Goal: Navigation & Orientation: Find specific page/section

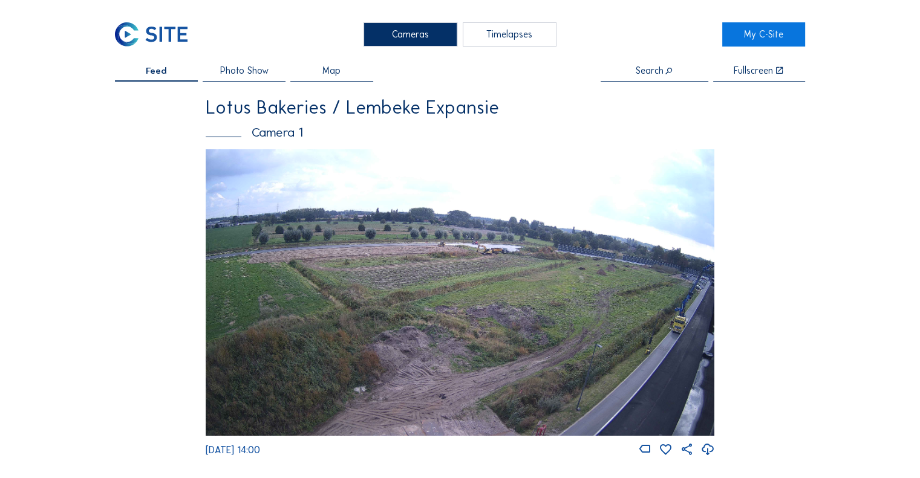
click at [145, 33] on img at bounding box center [151, 34] width 72 height 24
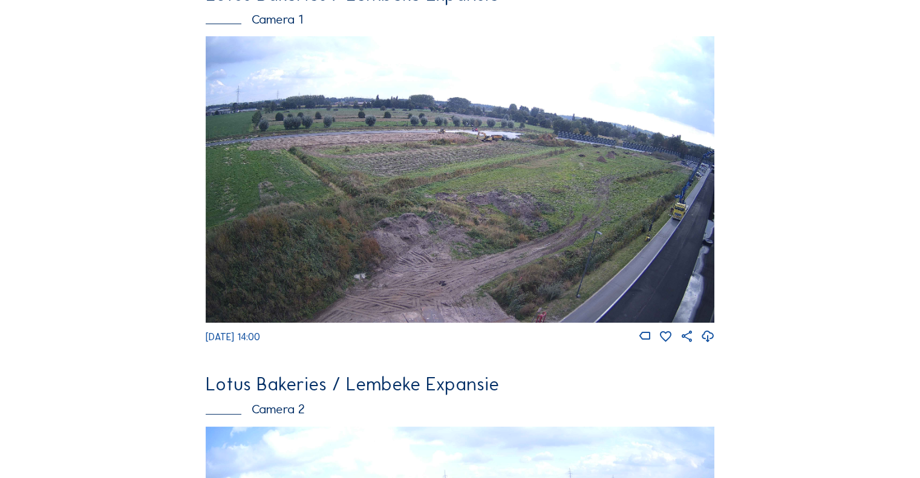
scroll to position [121, 0]
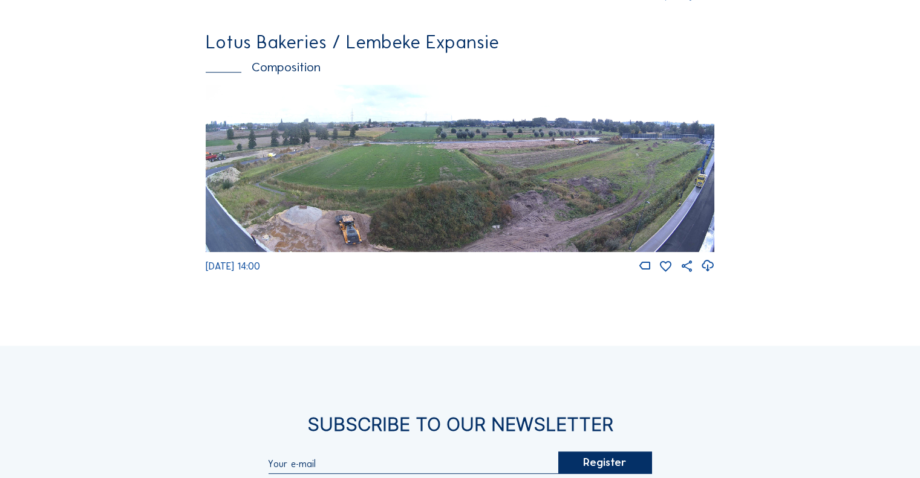
drag, startPoint x: 484, startPoint y: 258, endPoint x: 489, endPoint y: 240, distance: 18.2
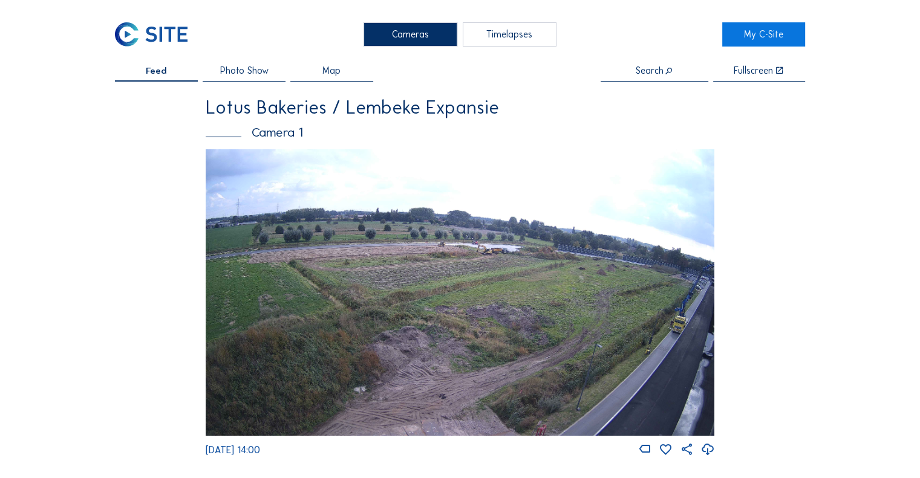
scroll to position [60, 0]
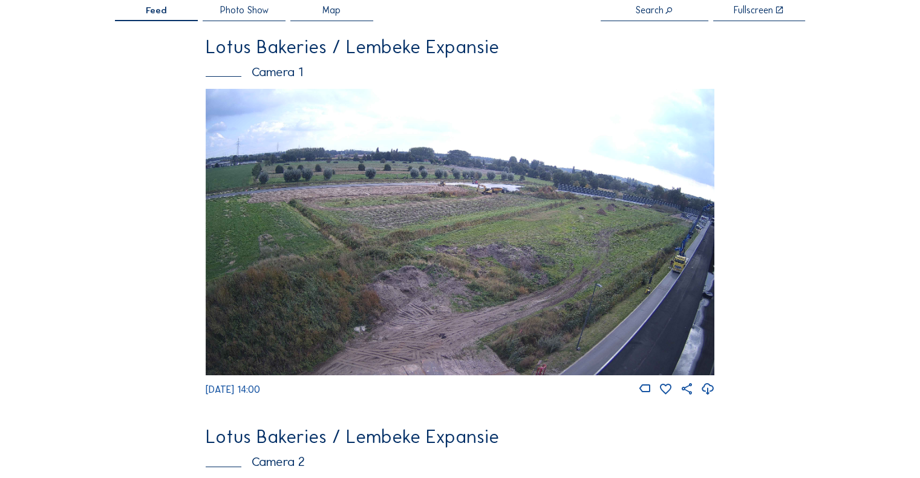
click at [643, 293] on img at bounding box center [460, 232] width 509 height 286
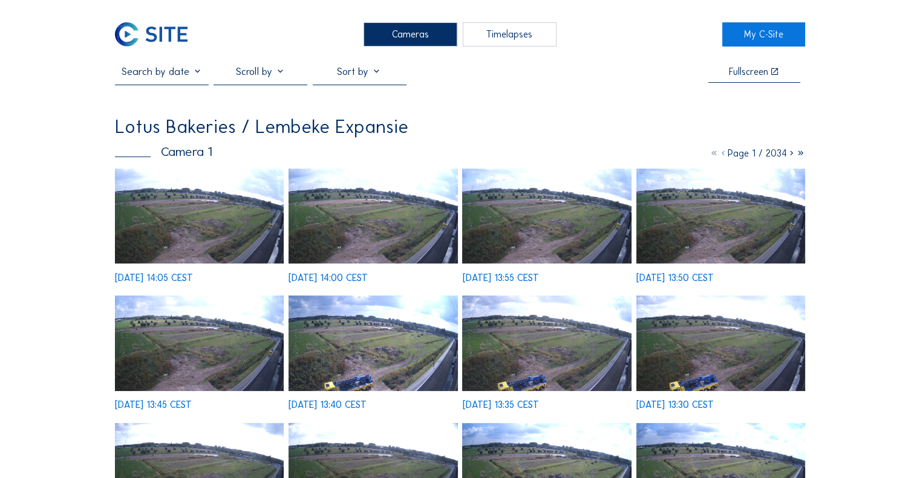
click at [208, 225] on img at bounding box center [199, 216] width 169 height 95
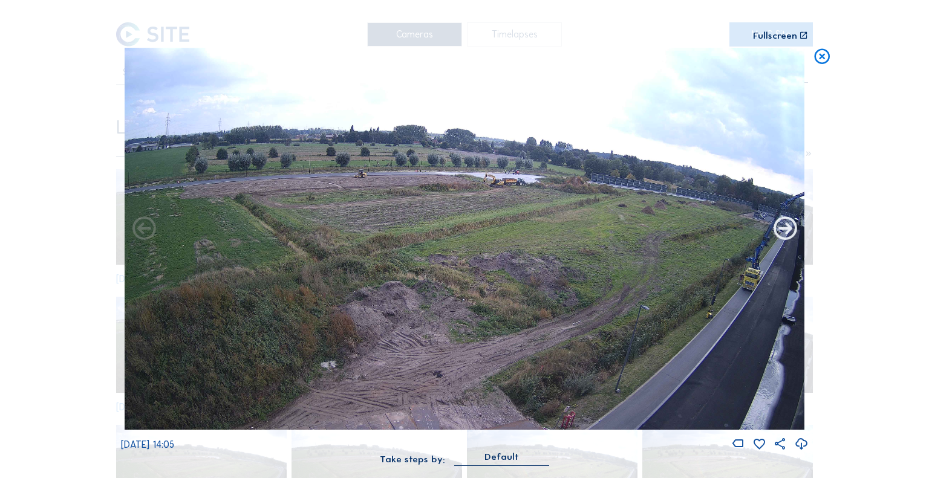
click at [786, 229] on icon at bounding box center [785, 229] width 28 height 28
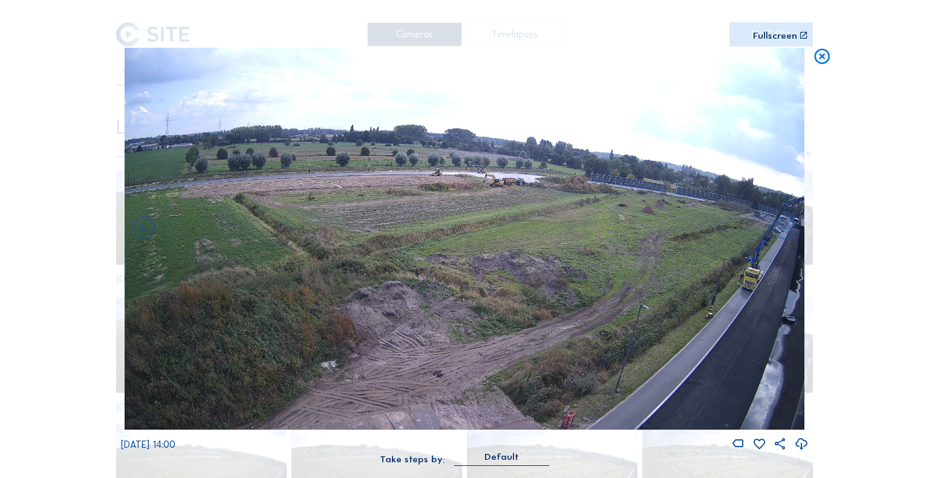
click at [786, 229] on icon at bounding box center [785, 229] width 28 height 28
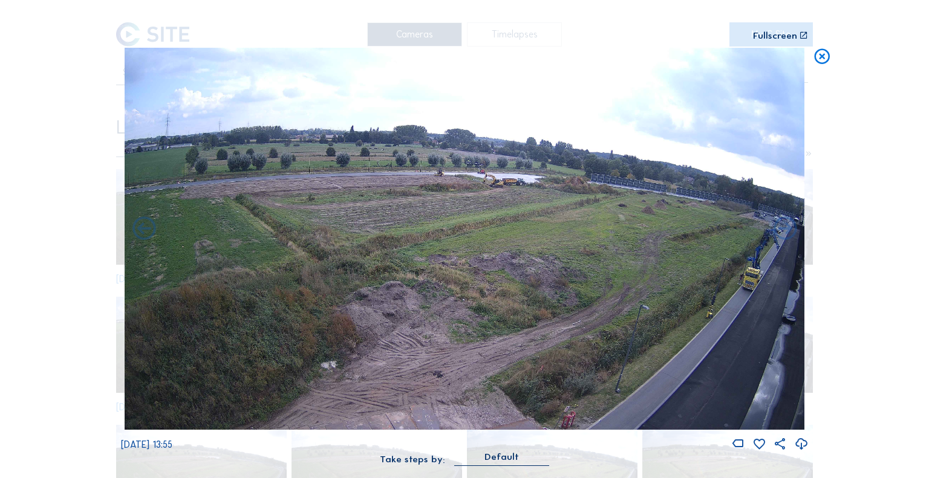
click at [786, 229] on icon at bounding box center [785, 229] width 28 height 28
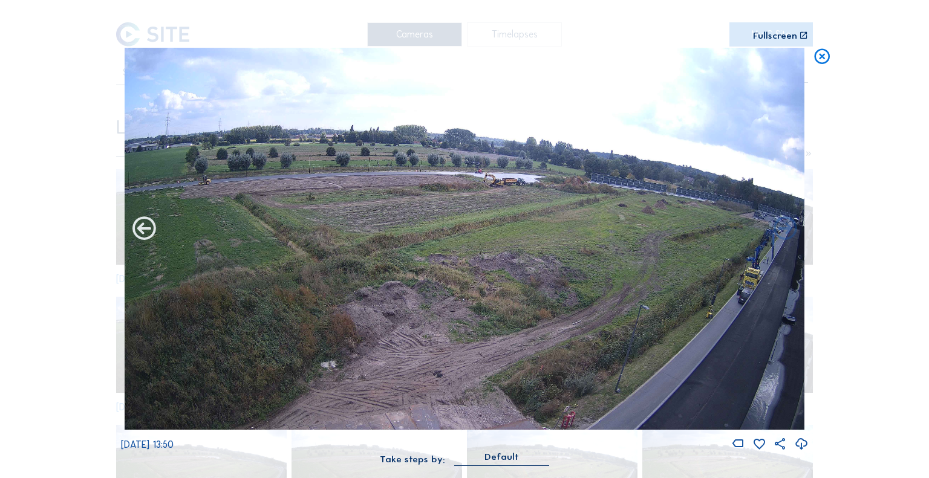
click at [143, 230] on icon at bounding box center [144, 229] width 28 height 28
click at [146, 238] on icon at bounding box center [144, 229] width 28 height 28
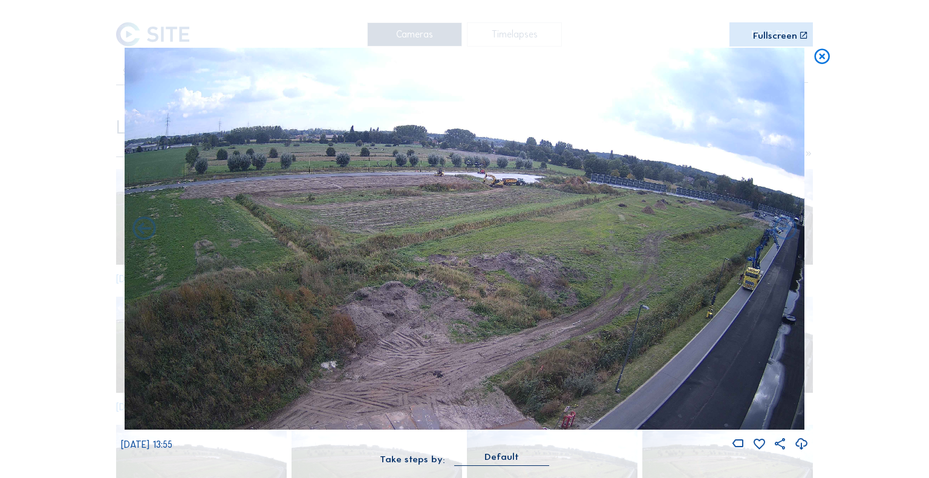
click at [802, 215] on img at bounding box center [465, 239] width 680 height 383
click at [784, 230] on icon at bounding box center [785, 229] width 28 height 28
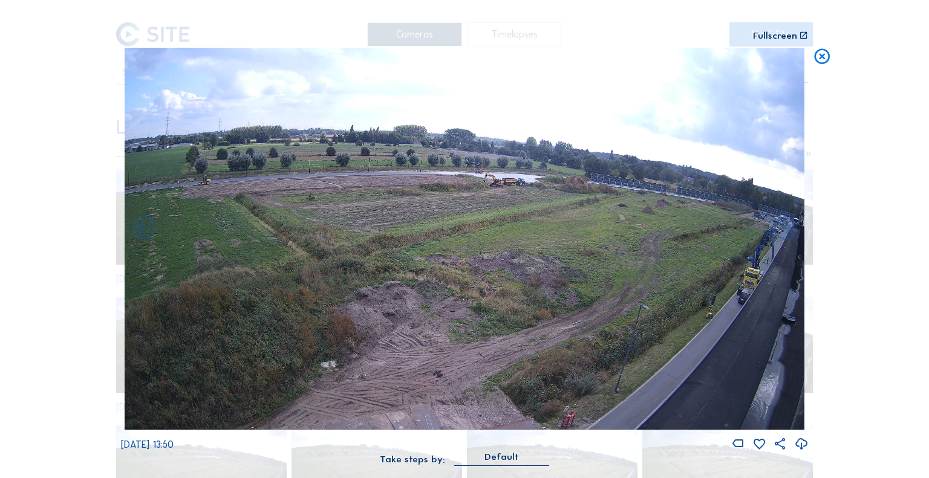
click at [784, 230] on icon at bounding box center [785, 229] width 28 height 28
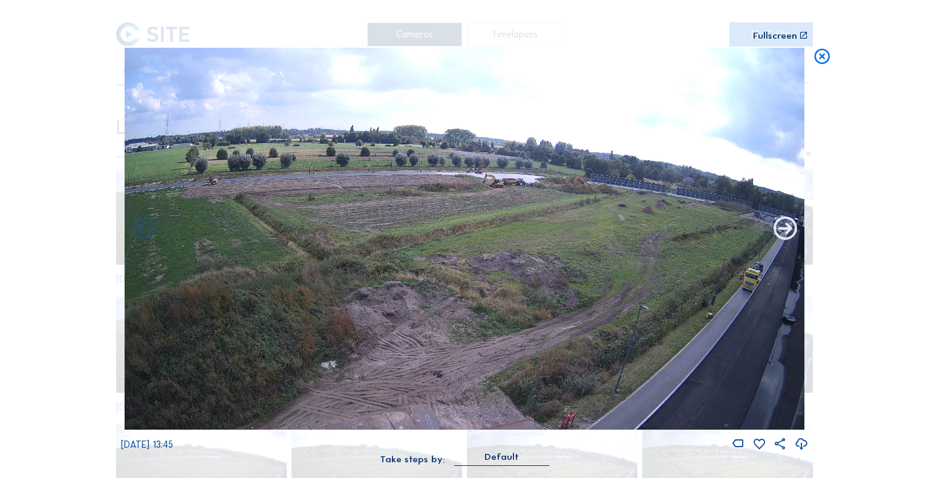
click at [783, 224] on icon at bounding box center [785, 229] width 28 height 28
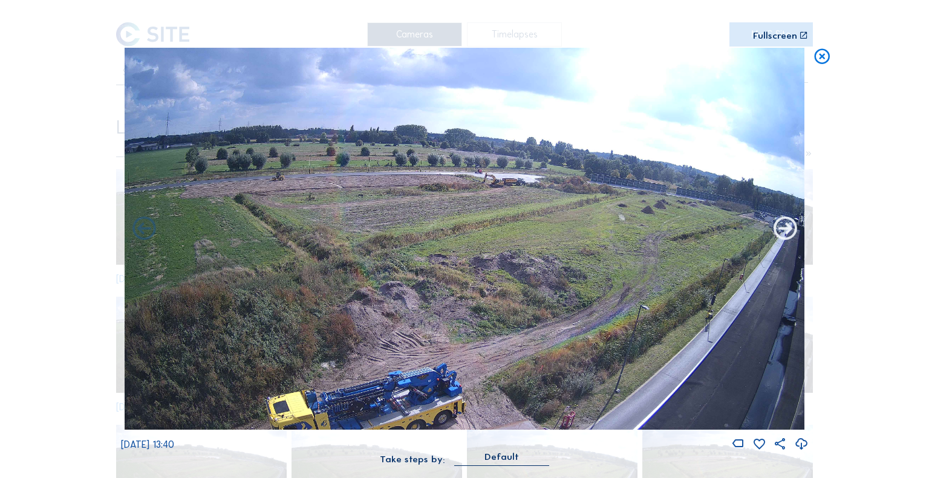
click at [793, 225] on icon at bounding box center [785, 229] width 28 height 28
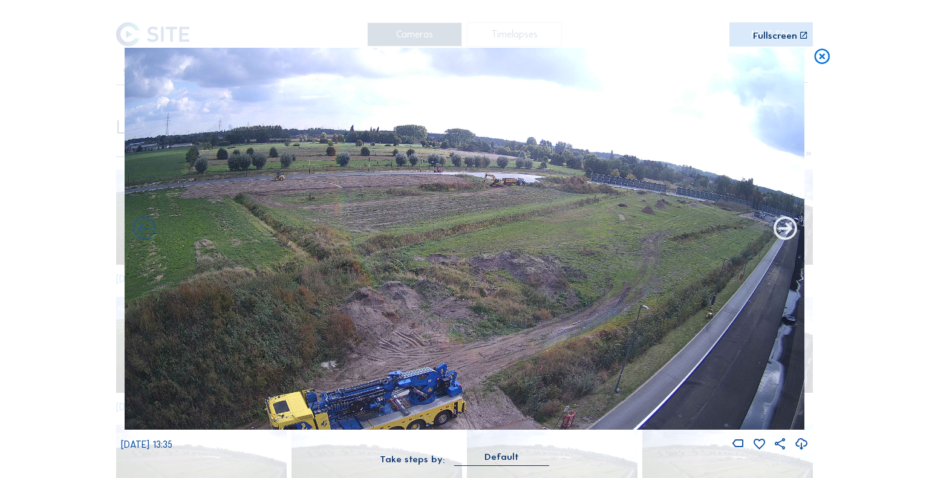
click at [786, 224] on icon at bounding box center [785, 229] width 28 height 28
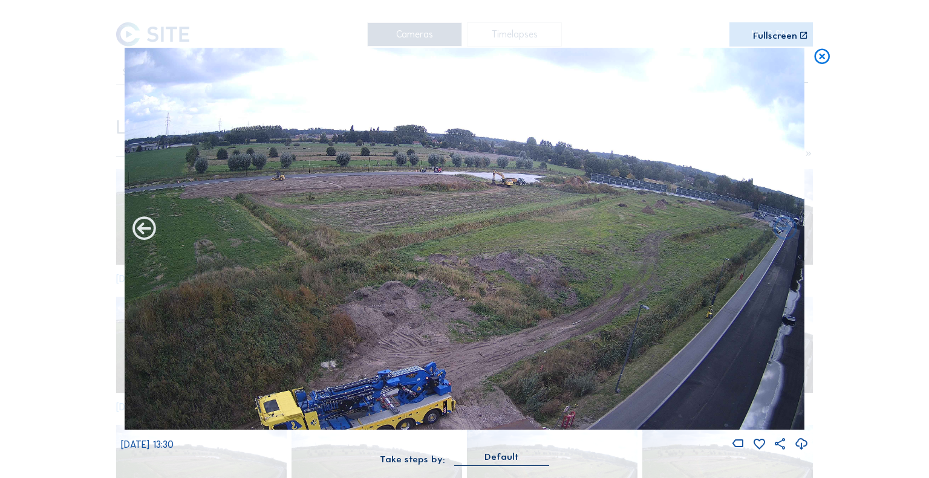
click at [149, 224] on icon at bounding box center [144, 229] width 28 height 28
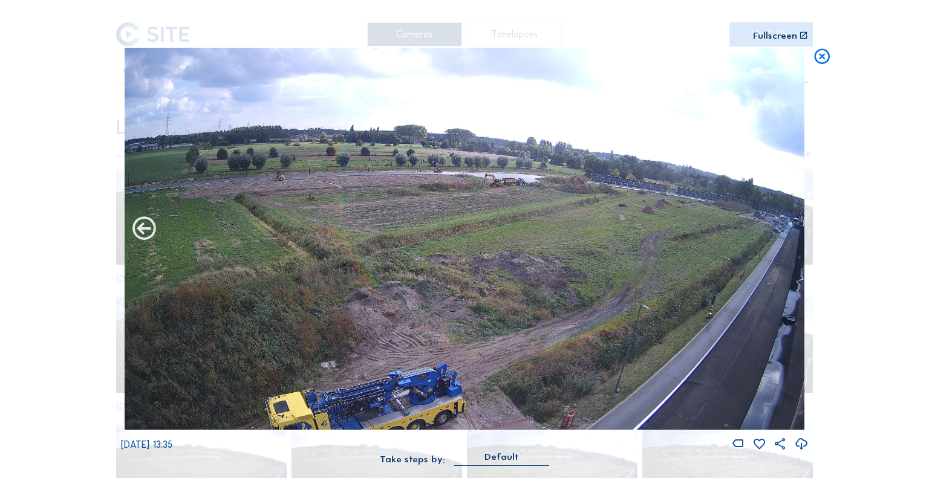
click at [150, 227] on icon at bounding box center [144, 229] width 28 height 28
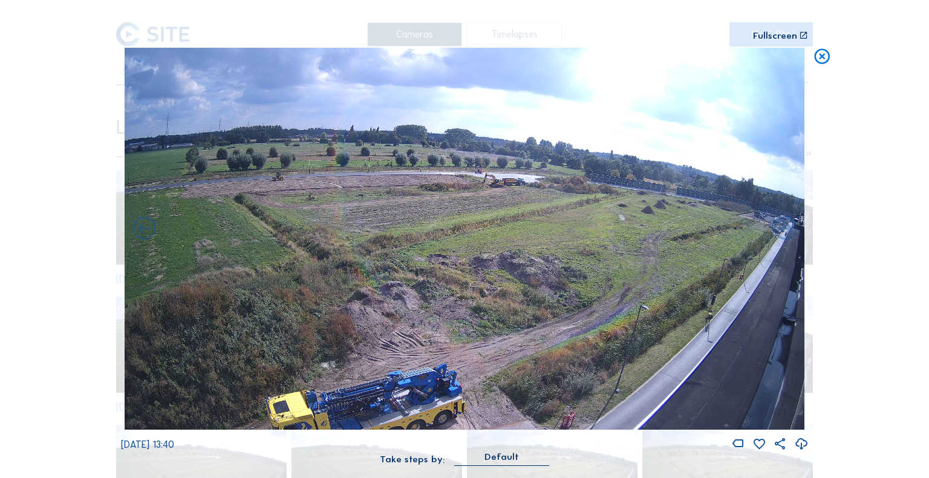
click at [150, 227] on icon at bounding box center [144, 229] width 28 height 28
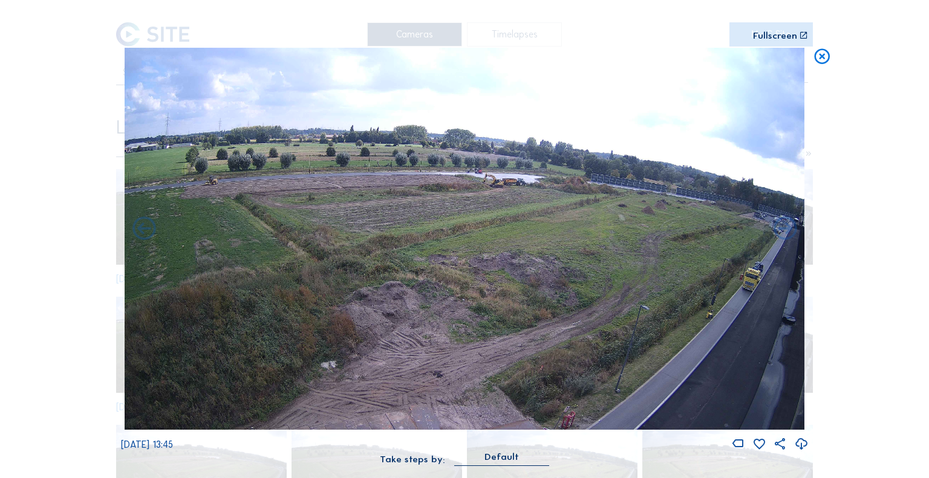
click at [150, 227] on icon at bounding box center [144, 229] width 28 height 28
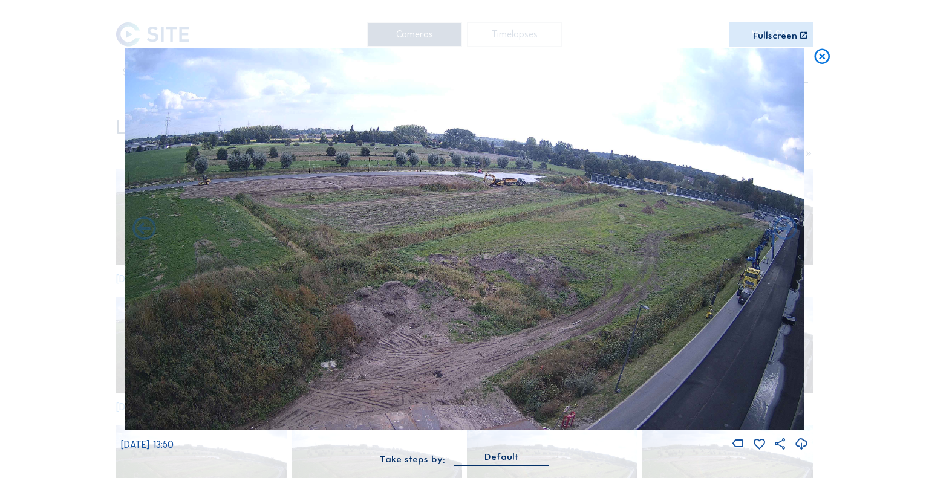
click at [150, 227] on icon at bounding box center [144, 229] width 28 height 28
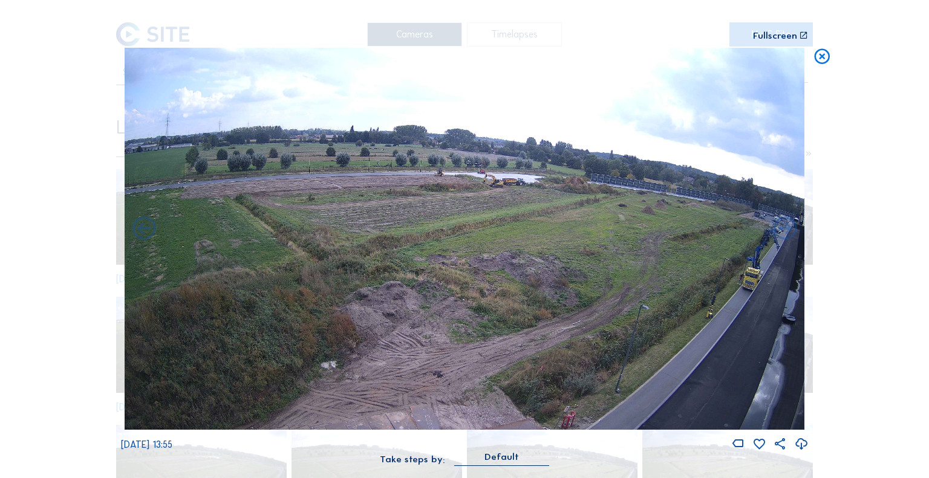
click at [150, 227] on icon at bounding box center [144, 229] width 28 height 28
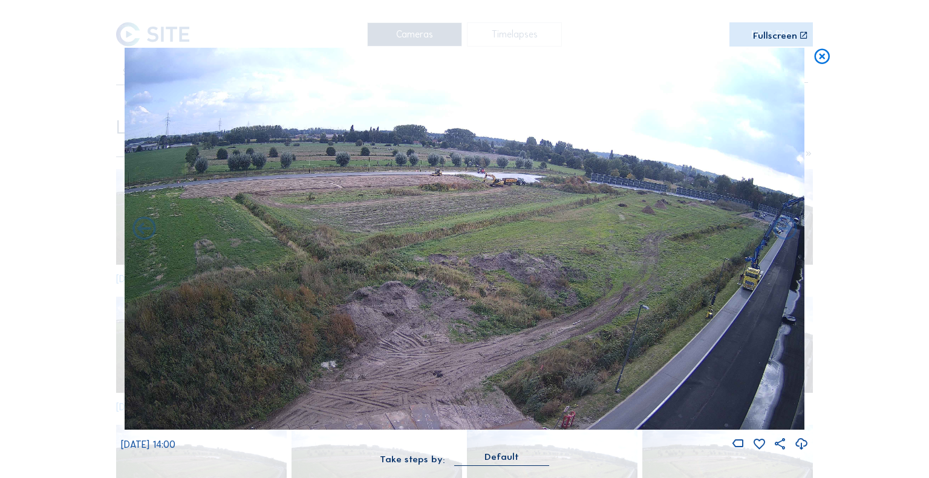
click at [150, 227] on icon at bounding box center [144, 229] width 28 height 28
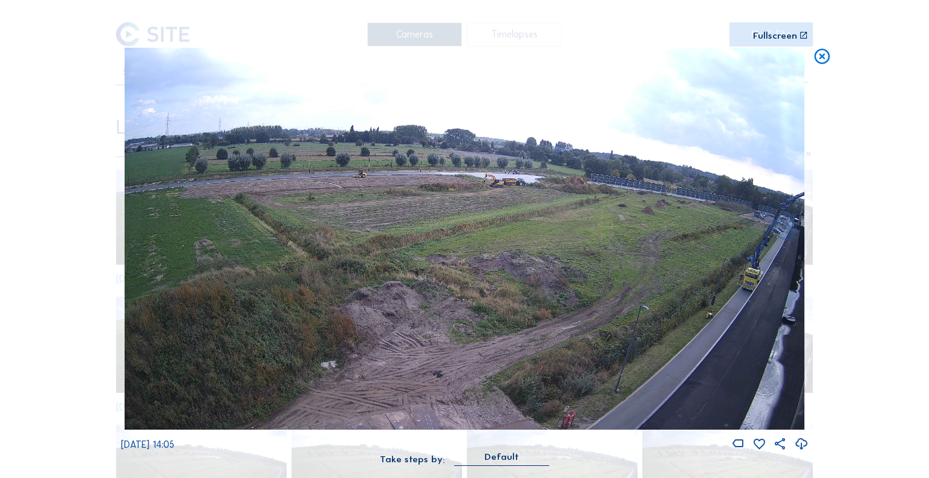
click at [150, 227] on img at bounding box center [465, 239] width 680 height 383
click at [827, 55] on icon at bounding box center [822, 57] width 19 height 19
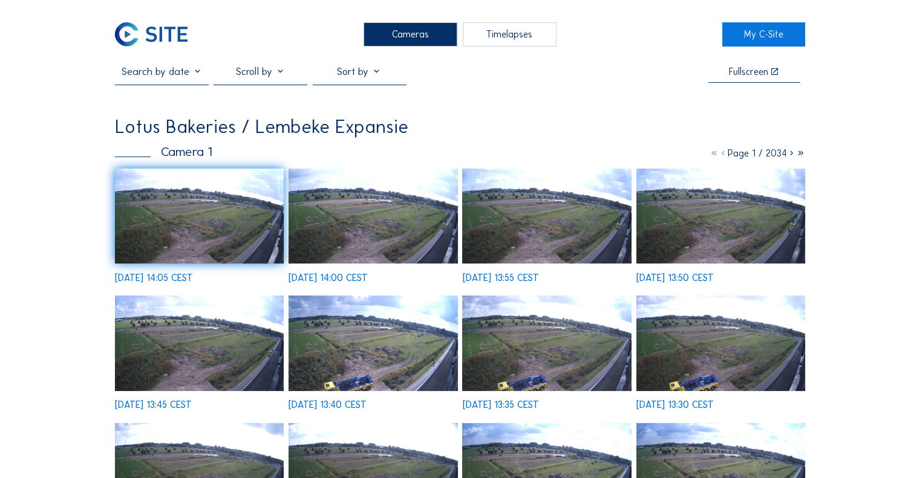
click at [148, 31] on img at bounding box center [151, 34] width 72 height 24
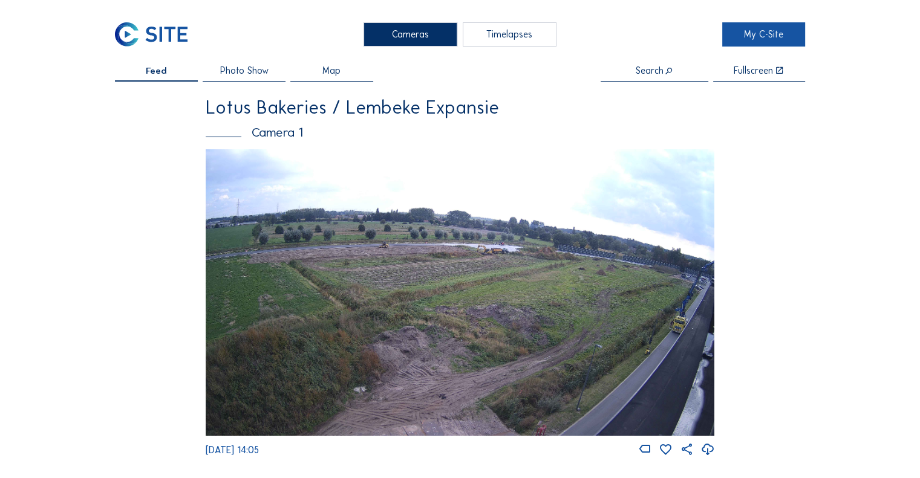
click at [765, 38] on link "My C-Site" at bounding box center [763, 34] width 83 height 24
